Goal: Task Accomplishment & Management: Manage account settings

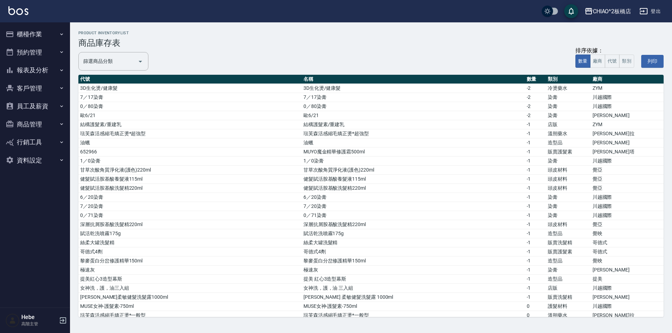
drag, startPoint x: 41, startPoint y: 72, endPoint x: 49, endPoint y: 32, distance: 41.1
click at [49, 32] on ul "櫃檯作業 打帳單 帳單列表 掛單列表 座位開單 營業儀表板 現金收支登錄 高階收支登錄 材料自購登錄 每日結帳 排班表 現場電腦打卡 掃碼打卡 預約管理 預約…" at bounding box center [35, 97] width 64 height 150
click at [49, 32] on button "櫃檯作業" at bounding box center [35, 34] width 64 height 18
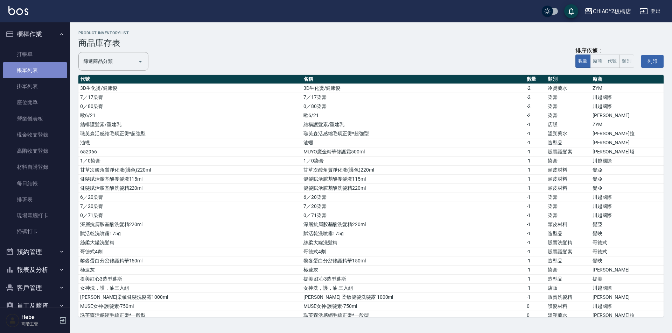
click at [41, 70] on link "帳單列表" at bounding box center [35, 70] width 64 height 16
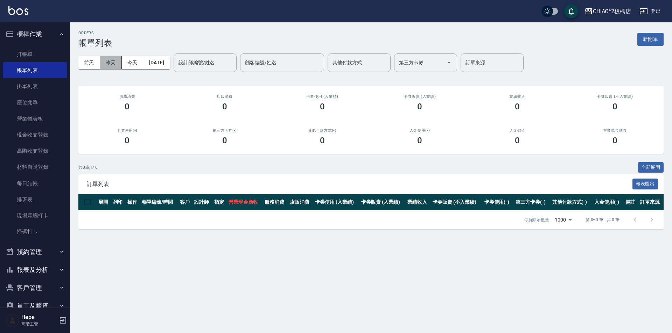
click at [109, 65] on button "昨天" at bounding box center [111, 62] width 22 height 13
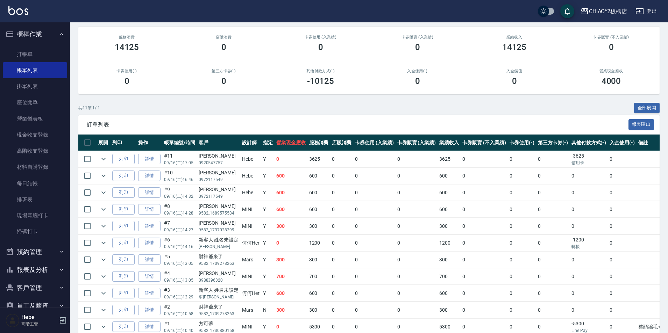
scroll to position [94, 0]
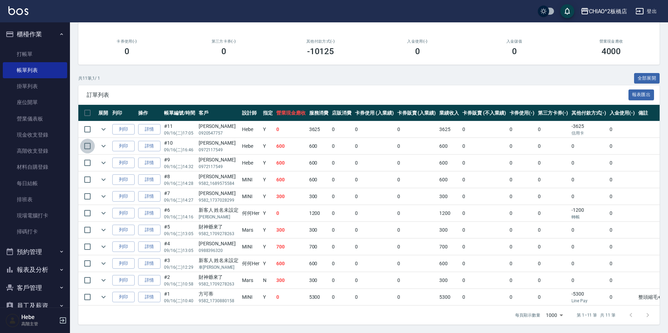
click at [87, 139] on input "checkbox" at bounding box center [87, 146] width 15 height 15
checkbox input "true"
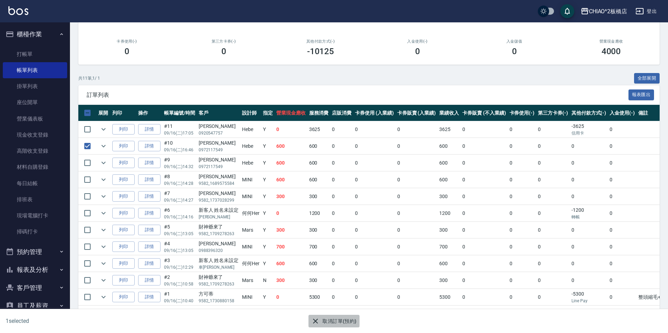
click at [337, 322] on button "取消訂單(預約)" at bounding box center [334, 321] width 51 height 13
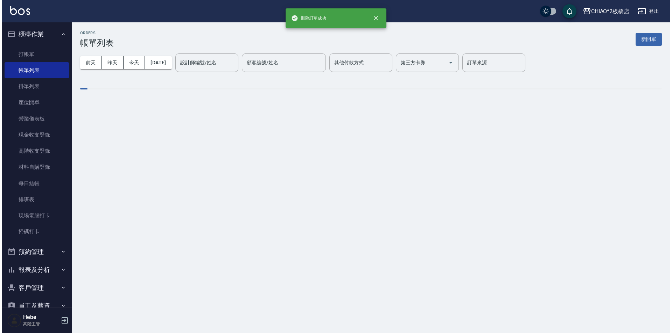
scroll to position [0, 0]
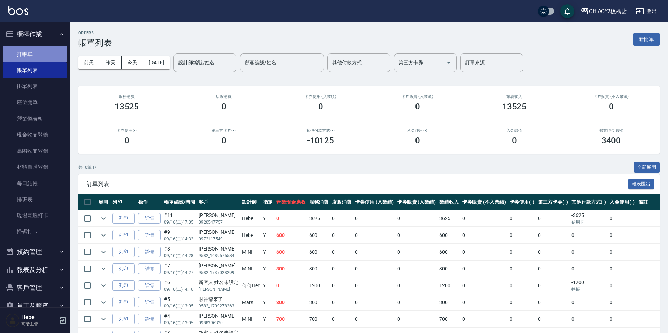
click at [37, 52] on link "打帳單" at bounding box center [35, 54] width 64 height 16
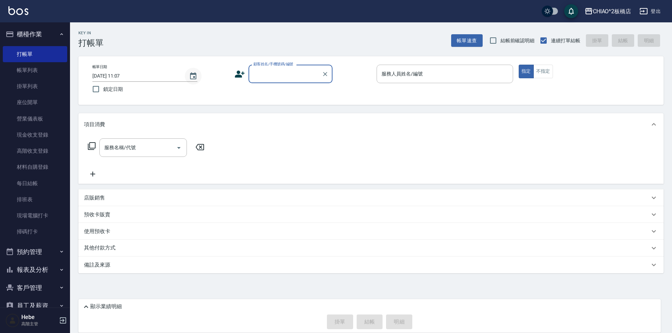
click at [192, 76] on icon "Choose date, selected date is 2025-09-17" at bounding box center [193, 76] width 8 height 8
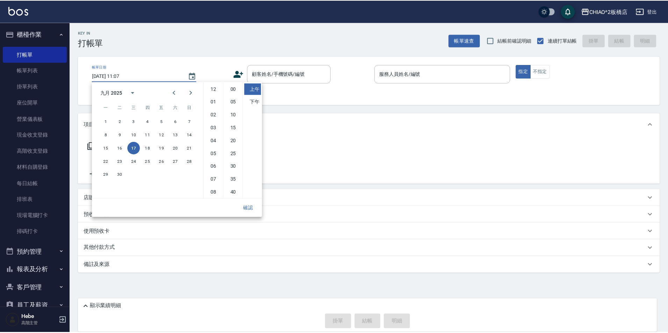
scroll to position [39, 0]
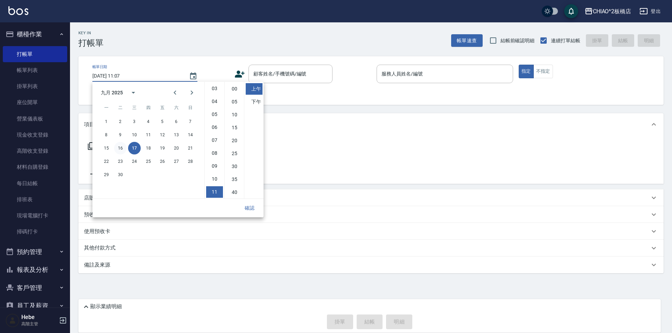
click at [126, 147] on button "16" at bounding box center [120, 148] width 13 height 13
type input "[DATE] 11:07"
click at [248, 207] on button "確認" at bounding box center [249, 208] width 22 height 13
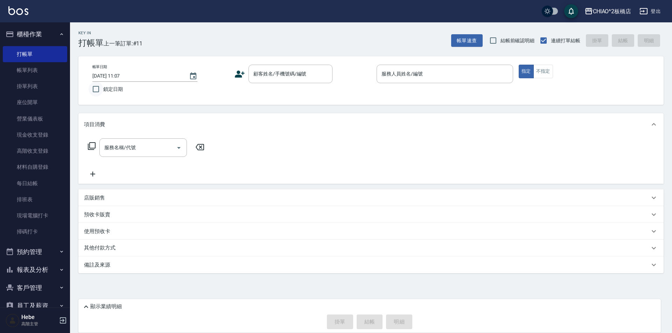
click at [92, 89] on input "鎖定日期" at bounding box center [96, 89] width 15 height 15
checkbox input "true"
click at [255, 78] on input "顧客姓名/手機號碼/編號" at bounding box center [285, 74] width 67 height 12
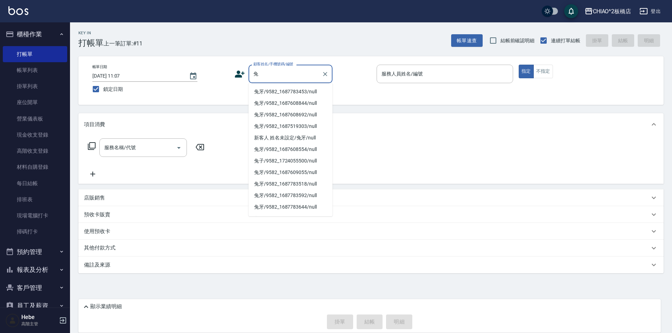
click at [268, 89] on li "兔牙/9582_1687783453/null" at bounding box center [290, 92] width 84 height 12
type input "兔牙/9582_1687783453/null"
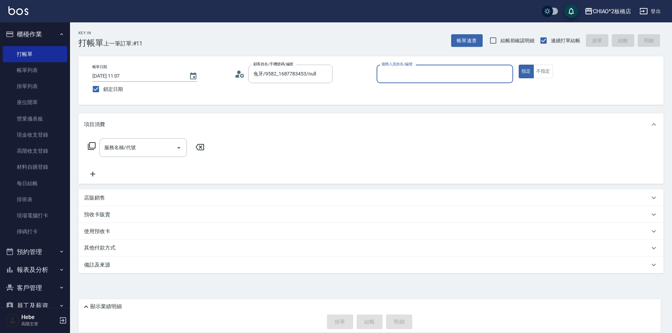
click at [419, 78] on input "服務人員姓名/編號" at bounding box center [445, 74] width 130 height 12
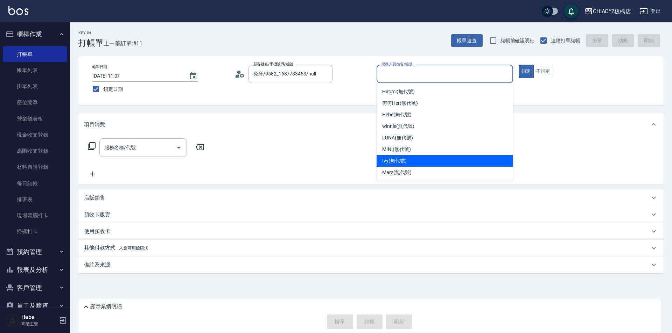
drag, startPoint x: 398, startPoint y: 158, endPoint x: 239, endPoint y: 160, distance: 158.8
click at [398, 158] on span "Ivy (無代號)" at bounding box center [394, 160] width 24 height 7
type input "Ivy(無代號)"
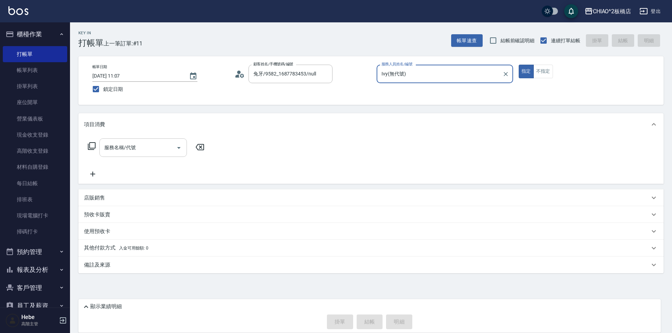
click at [167, 149] on input "服務名稱/代號" at bounding box center [138, 148] width 71 height 12
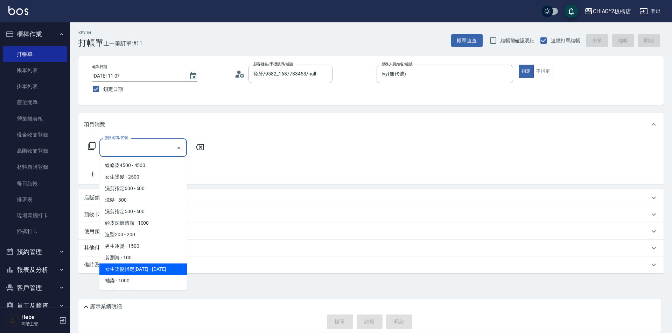
drag, startPoint x: 147, startPoint y: 268, endPoint x: 188, endPoint y: 165, distance: 110.5
click at [148, 268] on span "女生染髮指定[DATE] - [DATE]" at bounding box center [142, 270] width 87 height 12
type input "女生染髮指定2000(96698)"
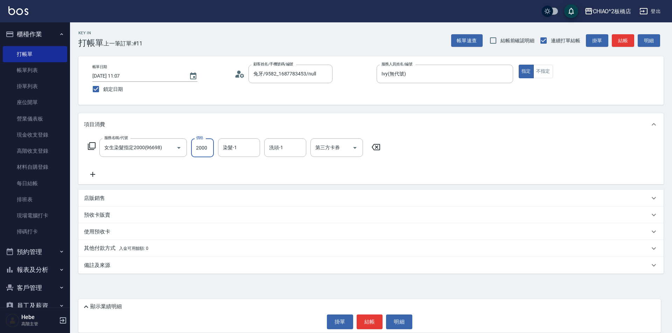
click at [205, 143] on input "2000" at bounding box center [202, 148] width 23 height 19
type input "3000"
click at [367, 323] on button "結帳" at bounding box center [369, 322] width 26 height 15
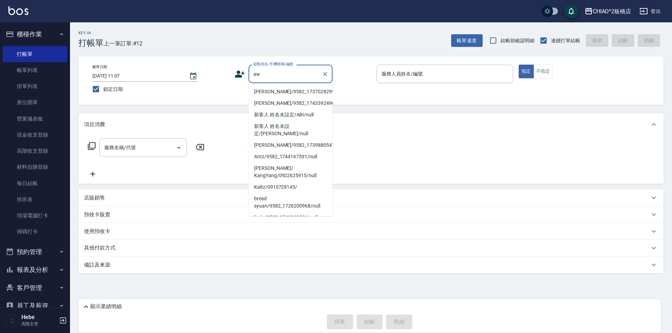
type input "aw"
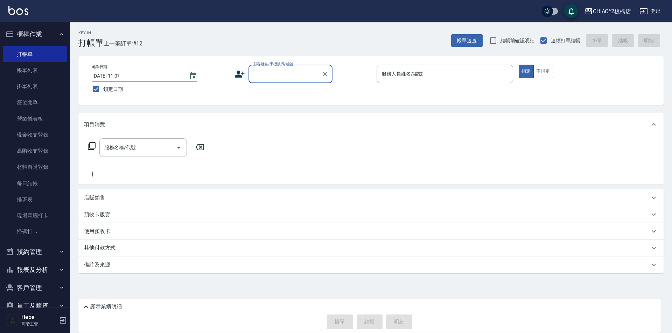
click at [282, 67] on label "顧客姓名/手機號碼/編號" at bounding box center [273, 64] width 40 height 5
click at [282, 68] on input "顧客姓名/手機號碼/編號" at bounding box center [285, 74] width 67 height 12
click at [289, 90] on li "Awei/9582_1744010415/null" at bounding box center [290, 92] width 84 height 12
type input "Awei/9582_1744010415/null"
type input "何何Her (無代號)"
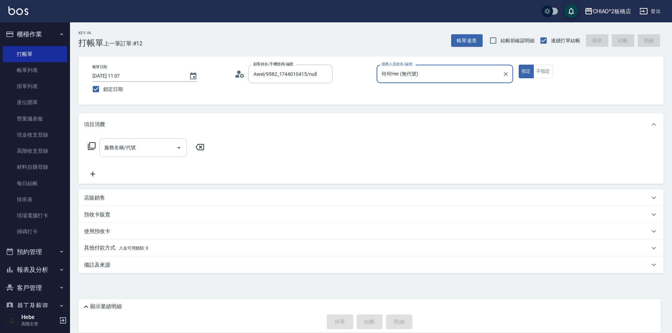
click at [141, 142] on input "服務名稱/代號" at bounding box center [138, 148] width 71 height 12
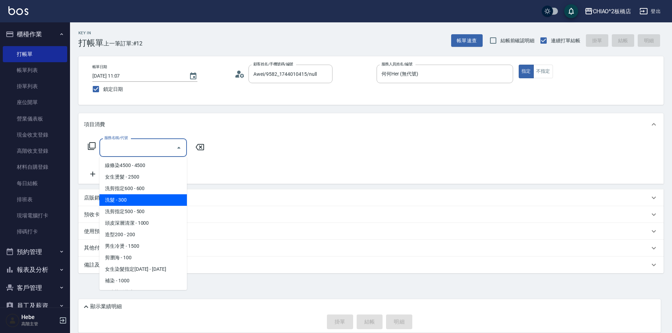
drag, startPoint x: 143, startPoint y: 199, endPoint x: 125, endPoint y: 189, distance: 20.8
click at [143, 199] on span "洗髮 - 300" at bounding box center [142, 201] width 87 height 12
type input "洗髮(96679)"
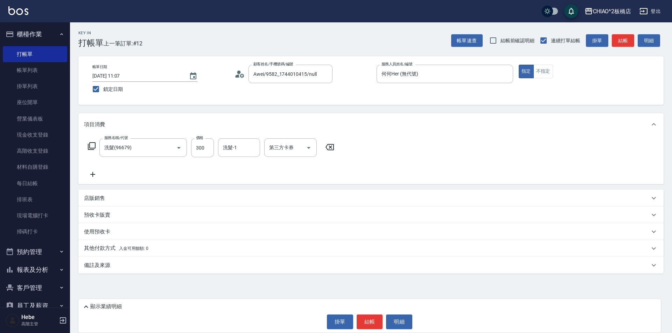
click at [93, 174] on icon at bounding box center [92, 174] width 5 height 5
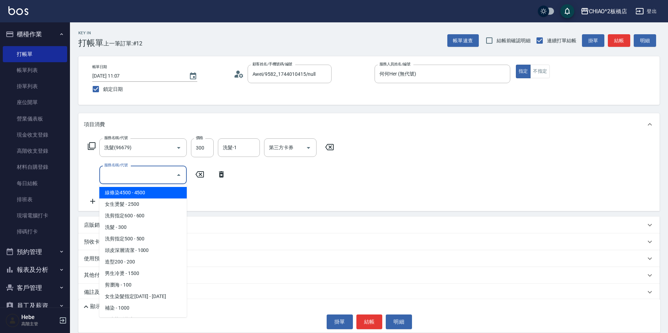
click at [113, 177] on input "服務名稱/代號" at bounding box center [138, 175] width 71 height 12
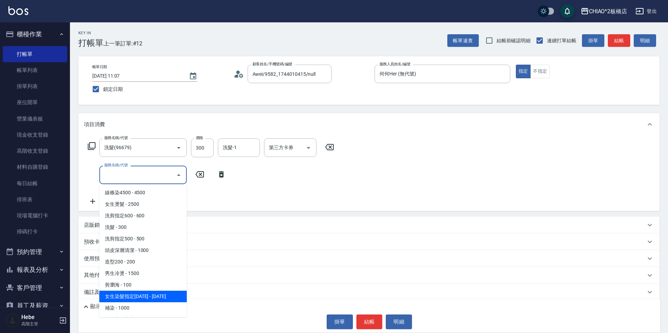
click at [146, 297] on span "女生染髮指定[DATE] - [DATE]" at bounding box center [142, 297] width 87 height 12
type input "女生染髮指定2000(96698)"
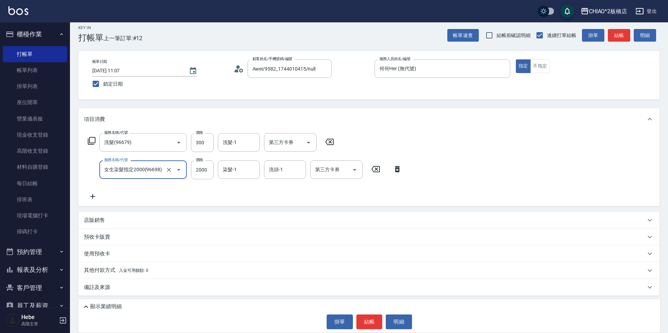
scroll to position [6, 0]
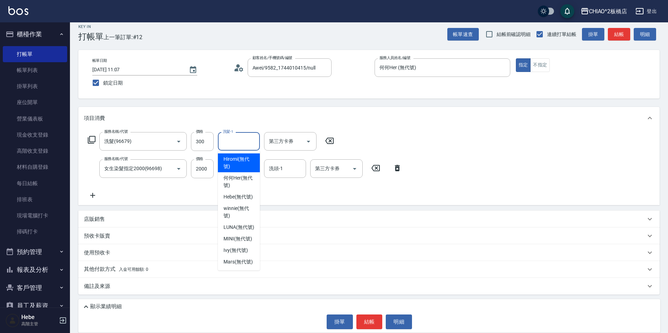
click at [238, 143] on input "洗髮-1" at bounding box center [239, 141] width 36 height 12
click at [238, 199] on span "Hebe (無代號)" at bounding box center [238, 196] width 29 height 7
type input "Hebe(無代號)"
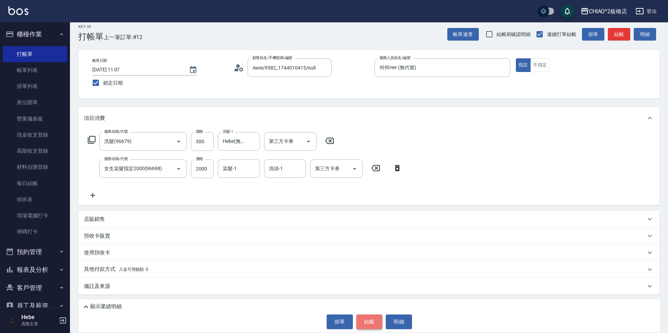
click at [365, 321] on button "結帳" at bounding box center [369, 322] width 26 height 15
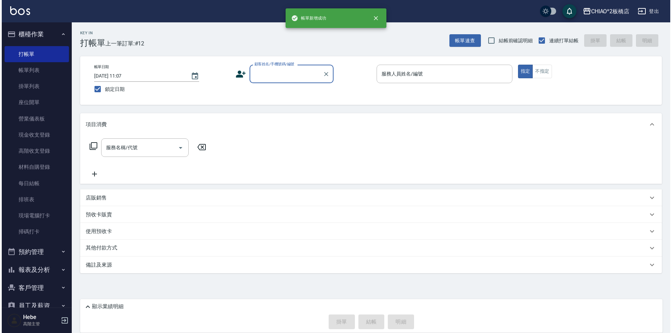
scroll to position [0, 0]
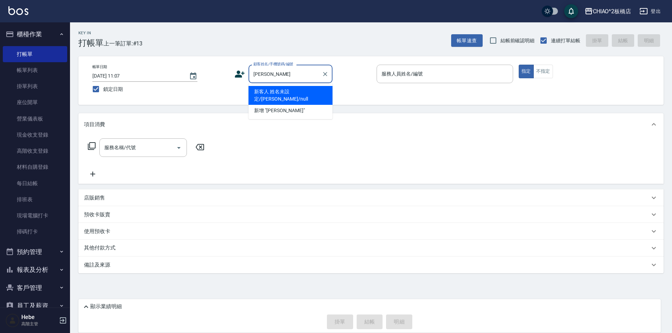
click at [312, 93] on li "新客人 姓名未設定/[PERSON_NAME]/null" at bounding box center [290, 95] width 84 height 19
type input "新客人 姓名未設定/[PERSON_NAME]/null"
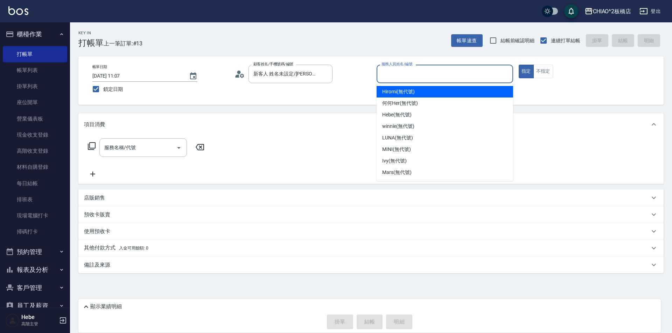
click at [403, 74] on input "服務人員姓名/編號" at bounding box center [445, 74] width 130 height 12
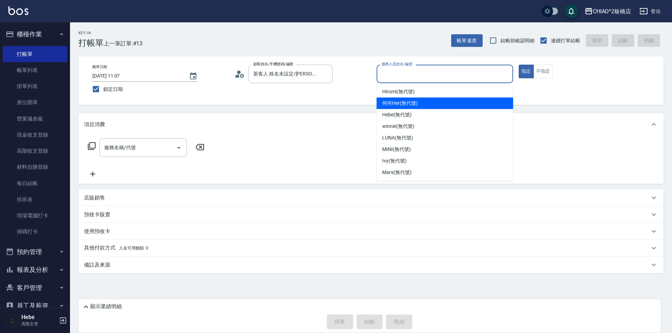
drag, startPoint x: 395, startPoint y: 102, endPoint x: 357, endPoint y: 109, distance: 38.1
click at [394, 102] on span "何何Her (無代號)" at bounding box center [400, 103] width 36 height 7
type input "何何Her (無代號)"
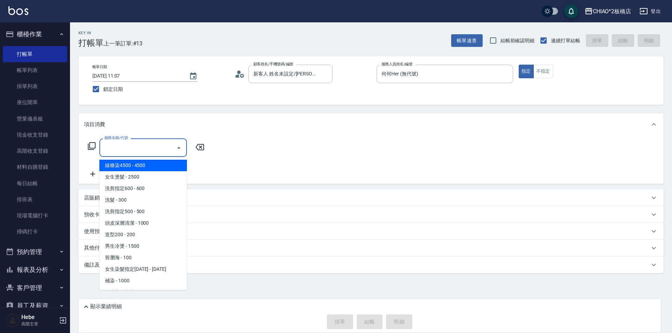
click at [128, 148] on input "服務名稱/代號" at bounding box center [138, 148] width 71 height 12
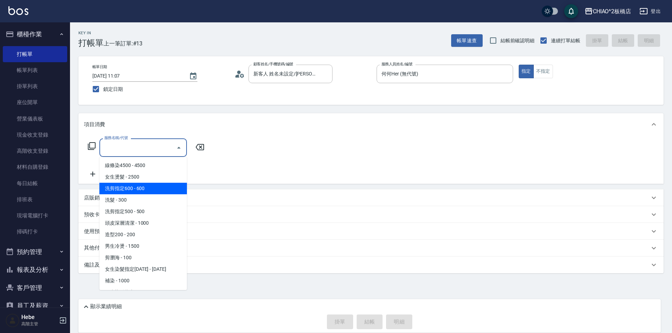
click at [120, 190] on span "洗剪指定600 - 600" at bounding box center [142, 189] width 87 height 12
type input "洗剪指定600(96678)"
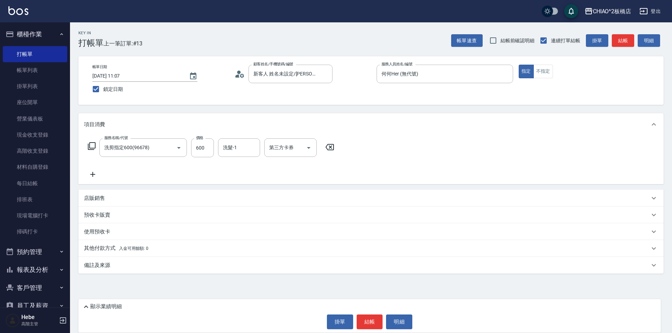
click at [95, 173] on icon at bounding box center [92, 174] width 17 height 8
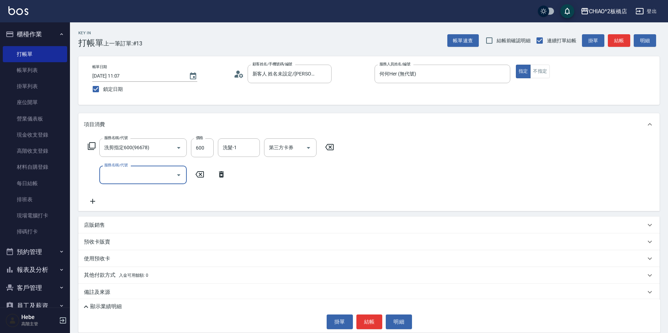
click at [112, 172] on input "服務名稱/代號" at bounding box center [138, 175] width 71 height 12
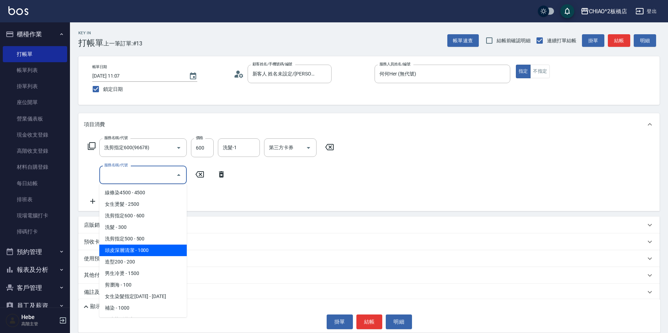
click at [122, 246] on span "頭皮深層清潔 - 1000" at bounding box center [142, 251] width 87 height 12
type input "頭皮深層清潔(96683)"
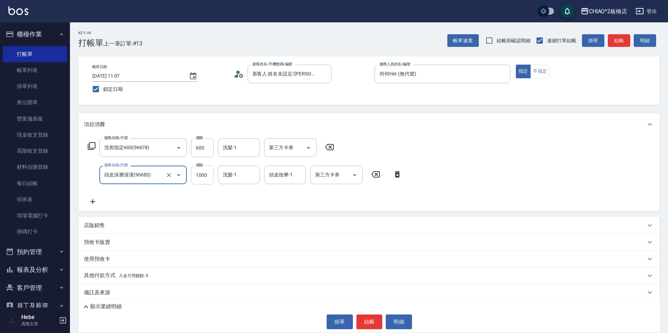
click at [205, 179] on input "1000" at bounding box center [202, 175] width 23 height 19
type input "1000"
click at [370, 321] on button "結帳" at bounding box center [369, 322] width 26 height 15
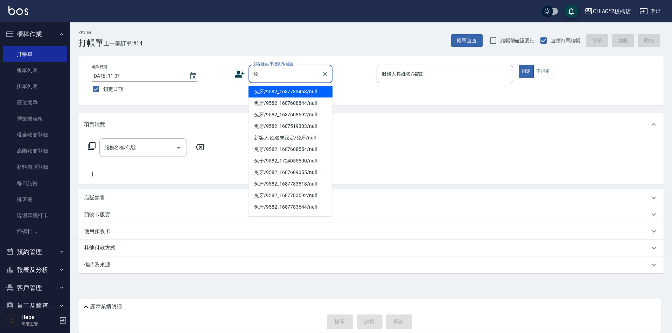
click at [294, 93] on li "兔牙/9582_1687783453/null" at bounding box center [290, 92] width 84 height 12
type input "兔牙/9582_1687783453/null"
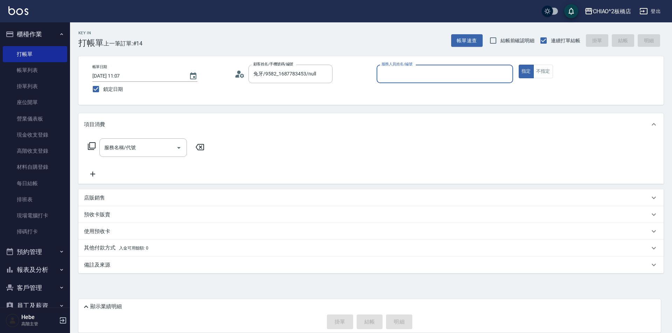
click at [388, 77] on input "服務人員姓名/編號" at bounding box center [445, 74] width 130 height 12
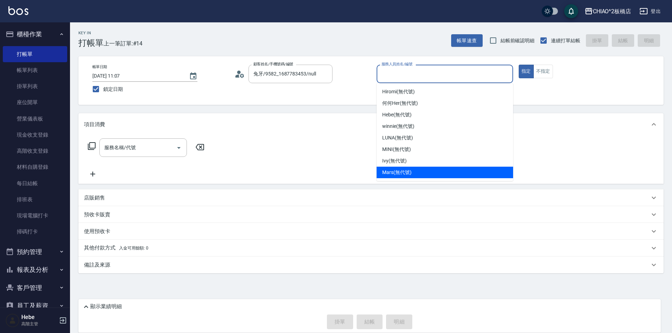
click at [394, 171] on span "Mars (無代號)" at bounding box center [396, 172] width 29 height 7
type input "Mars(無代號)"
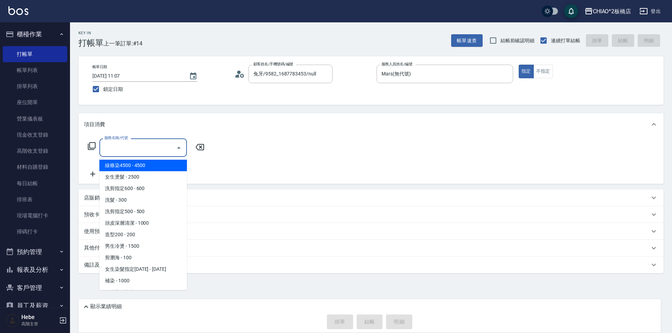
click at [163, 153] on input "服務名稱/代號" at bounding box center [138, 148] width 71 height 12
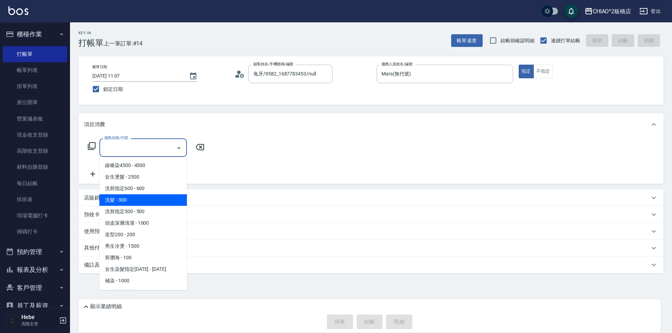
click at [147, 196] on span "洗髮 - 300" at bounding box center [142, 201] width 87 height 12
type input "洗髮(96679)"
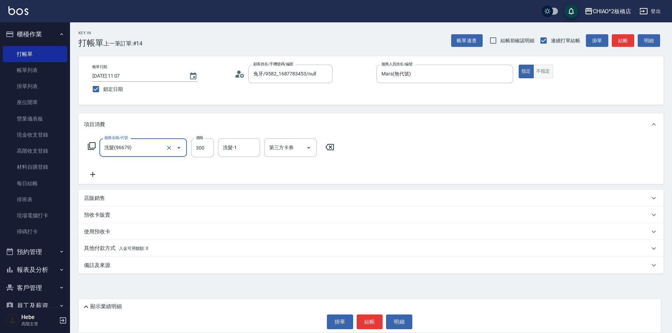
click at [538, 69] on button "不指定" at bounding box center [543, 72] width 20 height 14
click at [92, 175] on icon at bounding box center [92, 174] width 5 height 5
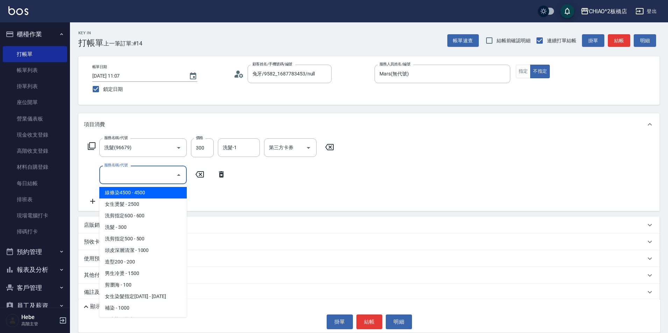
click at [113, 172] on input "服務名稱/代號" at bounding box center [138, 175] width 71 height 12
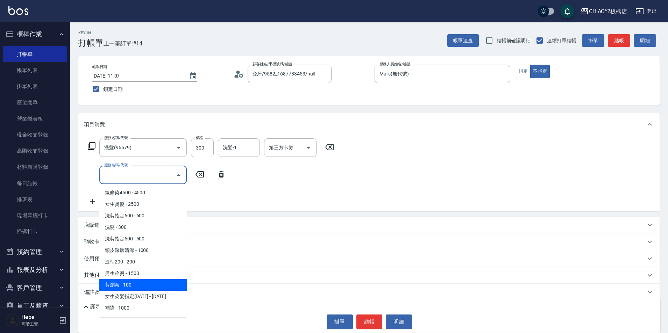
click at [126, 287] on span "剪瀏海 - 100" at bounding box center [142, 286] width 87 height 12
type input "剪瀏海(96690)"
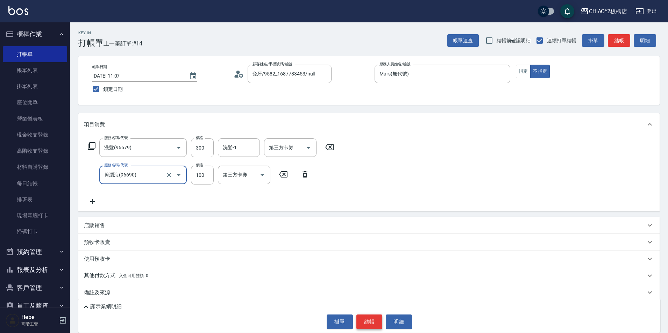
click at [372, 320] on button "結帳" at bounding box center [369, 322] width 26 height 15
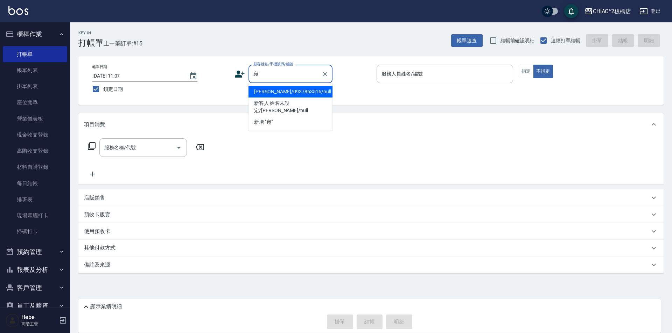
click at [273, 92] on li "[PERSON_NAME]/0937863516/null" at bounding box center [290, 92] width 84 height 12
type input "[PERSON_NAME]/0937863516/null"
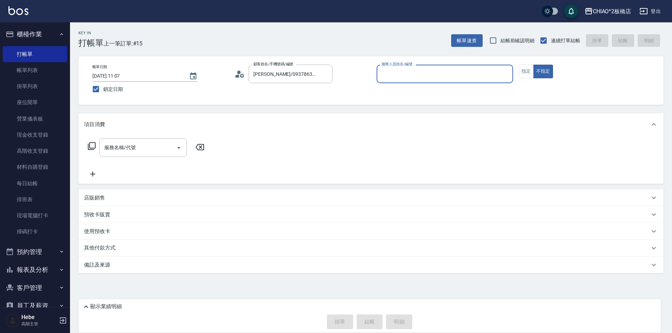
type input "Hebe(無代號)"
click at [522, 73] on button "指定" at bounding box center [525, 72] width 15 height 14
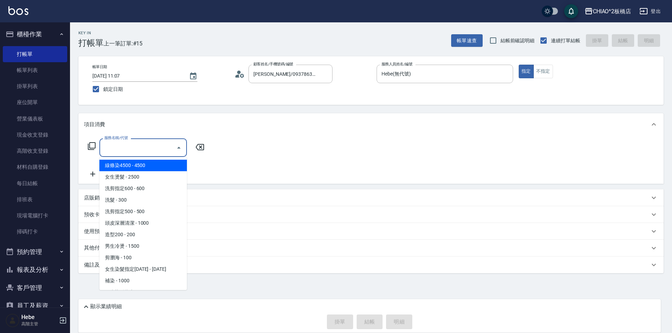
click at [148, 150] on input "服務名稱/代號" at bounding box center [138, 148] width 71 height 12
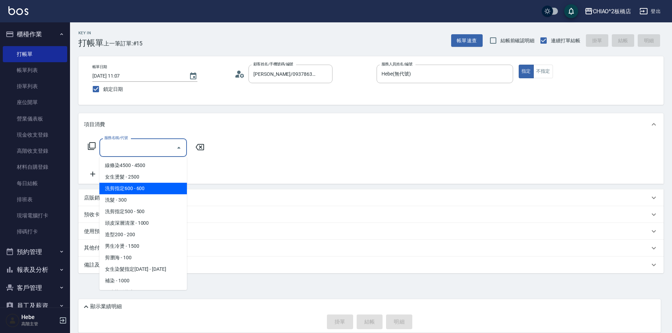
click at [141, 187] on span "洗剪指定600 - 600" at bounding box center [142, 189] width 87 height 12
type input "洗剪指定600(96678)"
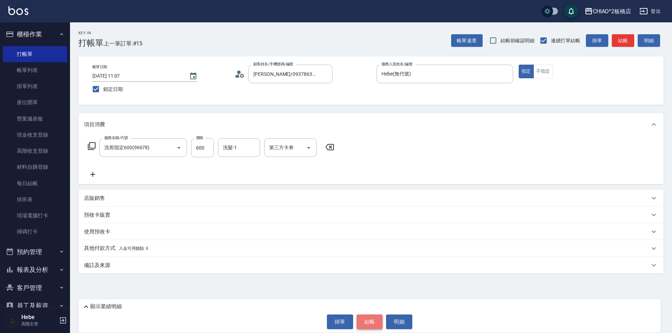
click at [366, 320] on button "結帳" at bounding box center [369, 322] width 26 height 15
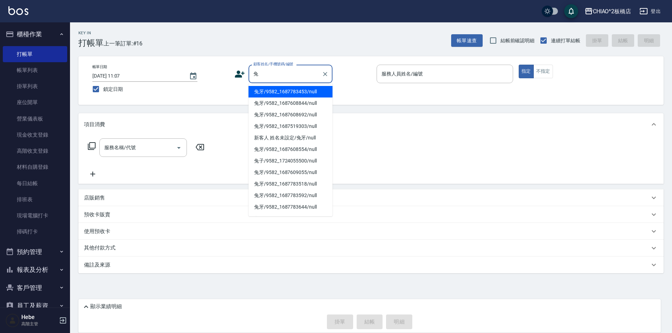
click at [294, 89] on li "兔牙/9582_1687783453/null" at bounding box center [290, 92] width 84 height 12
type input "兔牙/9582_1687783453/null"
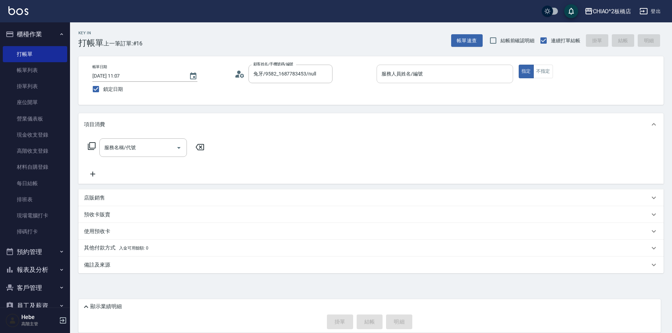
drag, startPoint x: 398, startPoint y: 88, endPoint x: 398, endPoint y: 77, distance: 10.5
click at [398, 82] on div "服務人員姓名/編號 服務人員姓名/編號" at bounding box center [444, 78] width 136 height 26
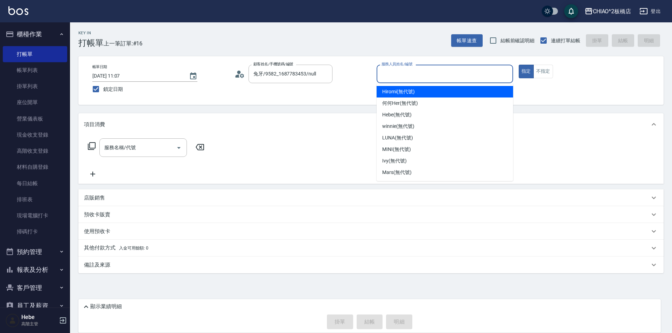
click at [398, 77] on input "服務人員姓名/編號" at bounding box center [445, 74] width 130 height 12
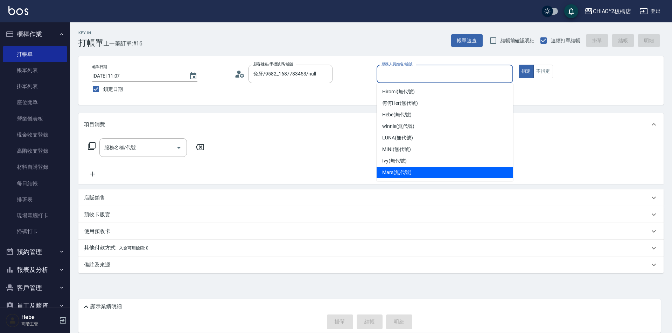
drag, startPoint x: 390, startPoint y: 170, endPoint x: 366, endPoint y: 171, distance: 23.8
click at [387, 170] on span "Mars (無代號)" at bounding box center [396, 172] width 29 height 7
type input "Mars(無代號)"
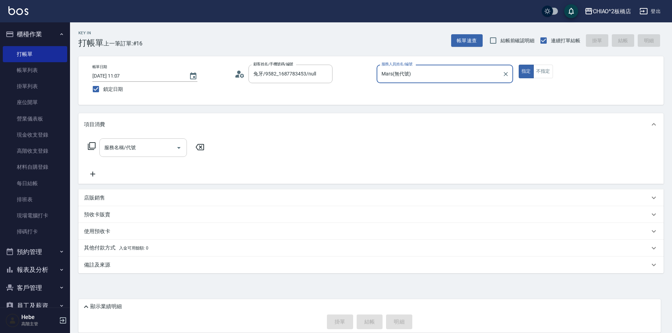
click at [167, 151] on input "服務名稱/代號" at bounding box center [138, 148] width 71 height 12
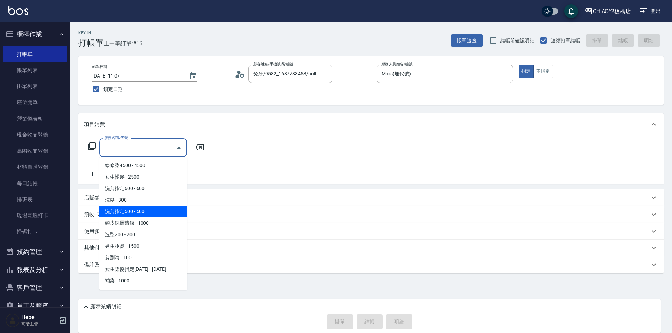
click at [150, 212] on span "洗剪指定500 - 500" at bounding box center [142, 212] width 87 height 12
type input "洗剪指定500(96681)"
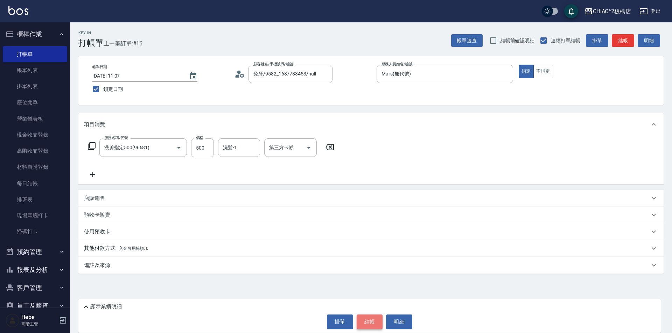
click at [366, 320] on button "結帳" at bounding box center [369, 322] width 26 height 15
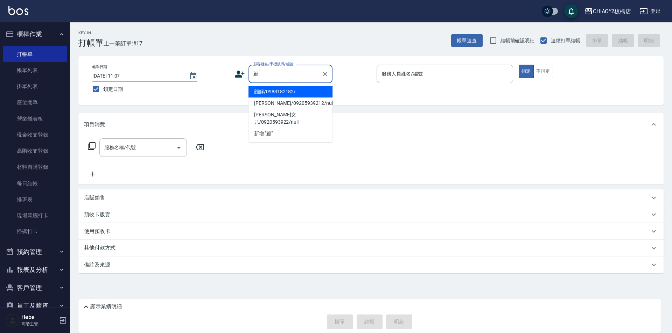
click at [288, 90] on li "顧解/0983182182/" at bounding box center [290, 92] width 84 height 12
type input "顧解/0983182182/"
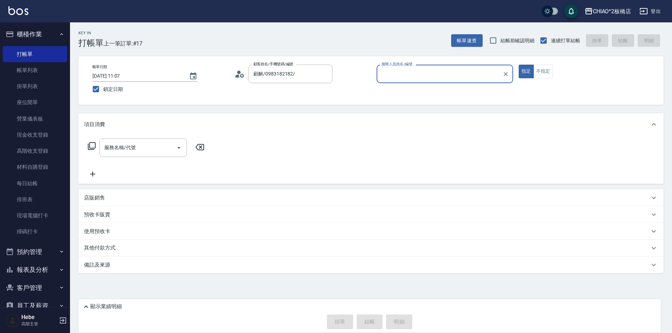
type input "Hebe(無代號)"
click at [118, 142] on div "服務名稱/代號 服務名稱/代號" at bounding box center [142, 148] width 87 height 19
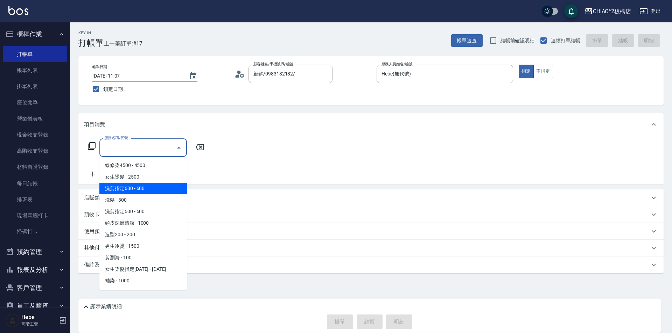
click at [120, 185] on span "洗剪指定600 - 600" at bounding box center [142, 189] width 87 height 12
type input "洗剪指定600(96678)"
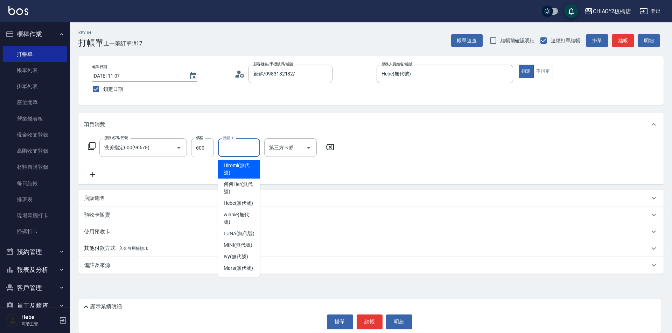
click at [232, 147] on input "洗髮-1" at bounding box center [239, 148] width 36 height 12
click at [234, 266] on span "Mars (無代號)" at bounding box center [238, 268] width 29 height 7
type input "Mars(無代號)"
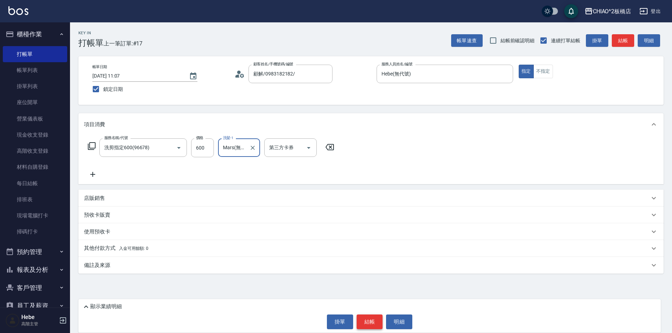
click at [376, 320] on button "結帳" at bounding box center [369, 322] width 26 height 15
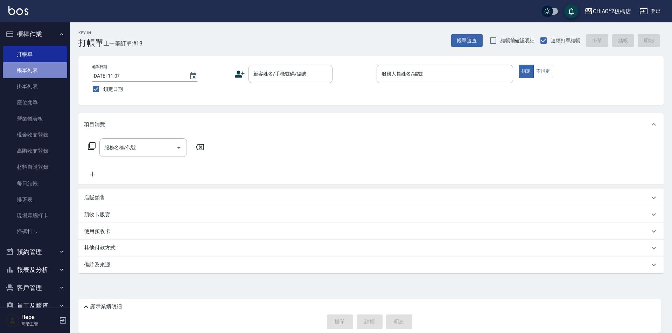
click at [48, 71] on link "帳單列表" at bounding box center [35, 70] width 64 height 16
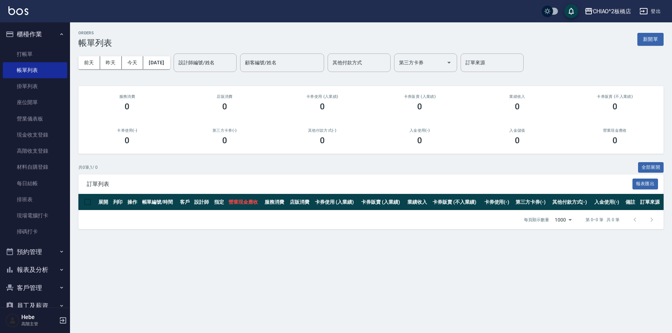
scroll to position [70, 0]
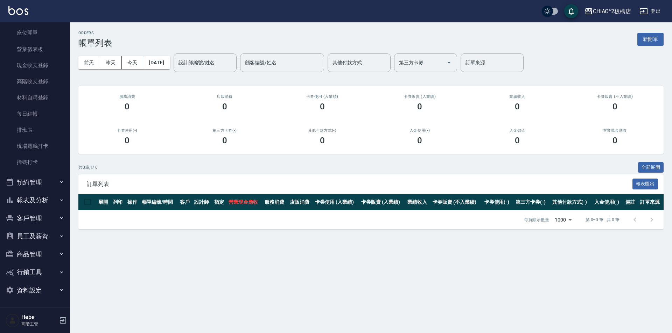
drag, startPoint x: 42, startPoint y: 199, endPoint x: 27, endPoint y: 208, distance: 17.9
click at [37, 202] on button "報表及分析" at bounding box center [35, 200] width 64 height 18
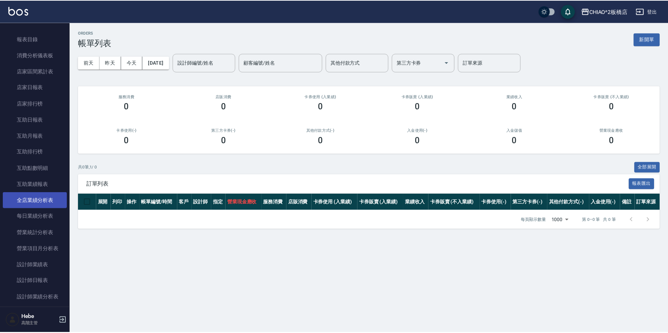
scroll to position [280, 0]
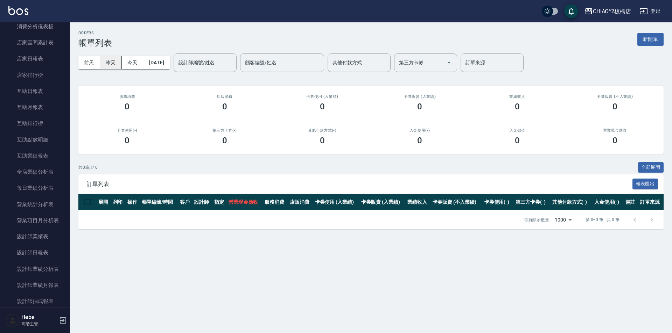
click at [108, 65] on button "昨天" at bounding box center [111, 62] width 22 height 13
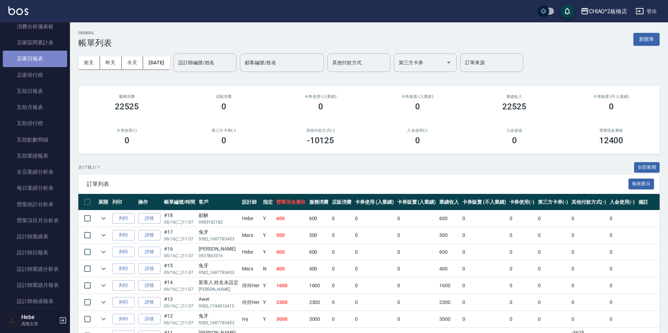
click at [36, 60] on link "店家日報表" at bounding box center [35, 59] width 64 height 16
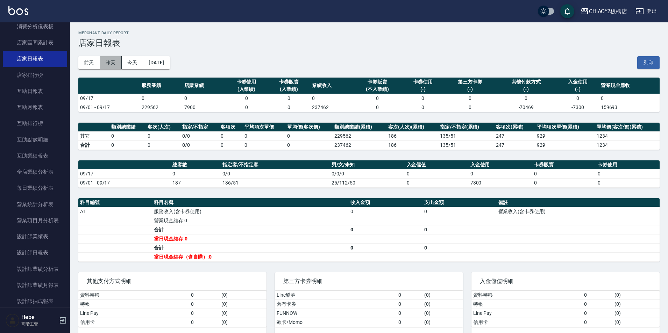
click at [107, 61] on button "昨天" at bounding box center [111, 62] width 22 height 13
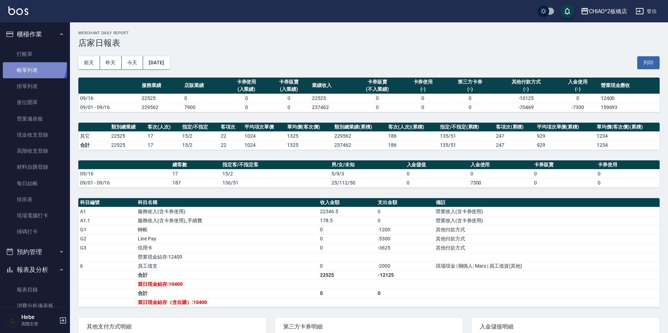
click at [23, 64] on link "帳單列表" at bounding box center [35, 70] width 64 height 16
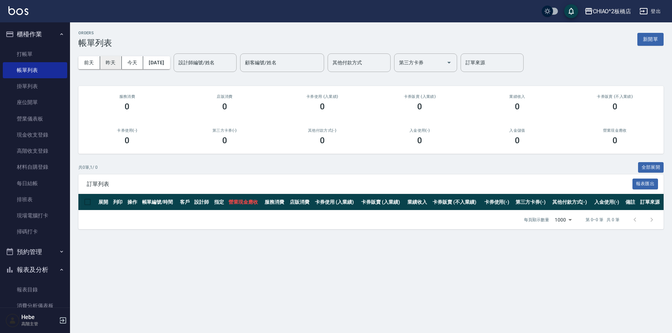
click at [111, 63] on button "昨天" at bounding box center [111, 62] width 22 height 13
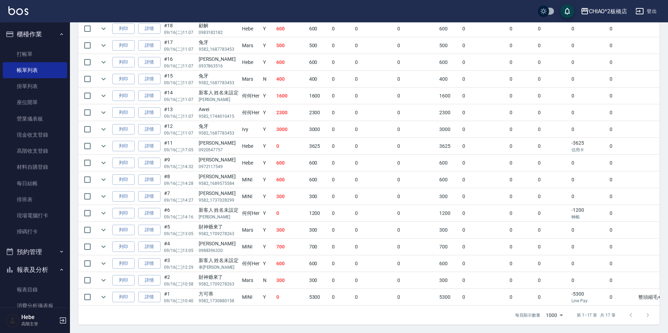
scroll to position [195, 0]
click at [145, 292] on link "詳情" at bounding box center [149, 297] width 22 height 11
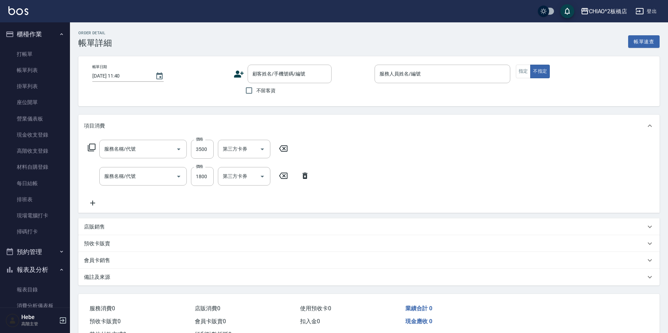
type input "[DATE] 10:40"
type input "MINI(無代號)"
type input "整頭縮毛+C字燙+女神護髮。髮根自然捲一般+受損*10分，髮尾受損*3分。24號捲。70度10分，80度15分"
type input "女生燙髮(96677)"
type input "造型200(96686)"
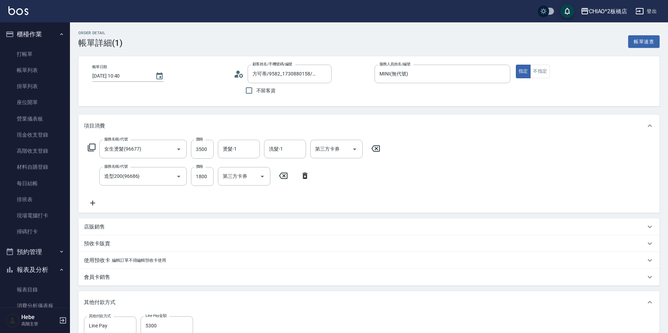
type input "方可蒂/9582_1730880158/null"
click at [207, 173] on input "1800" at bounding box center [202, 176] width 23 height 19
type input "1"
type input "0"
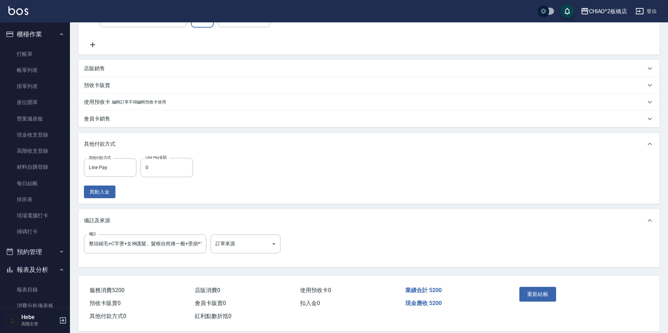
scroll to position [168, 0]
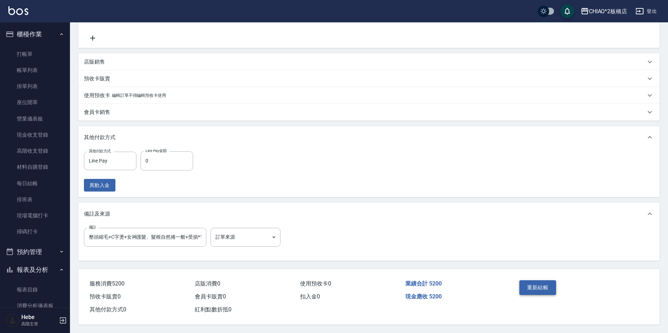
type input "1700"
click at [547, 282] on button "重新結帳" at bounding box center [537, 288] width 37 height 15
